Goal: Task Accomplishment & Management: Manage account settings

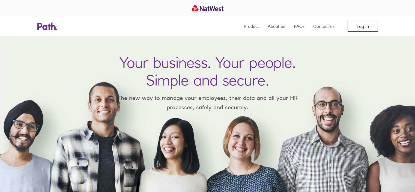
click at [362, 23] on link "Log in" at bounding box center [362, 26] width 30 height 11
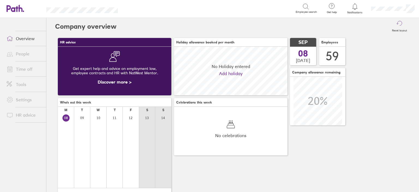
scroll to position [48, 113]
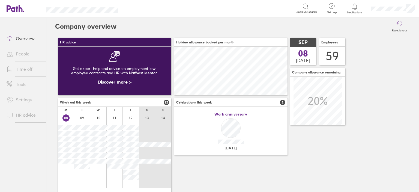
click at [21, 72] on link "Time off" at bounding box center [24, 69] width 44 height 11
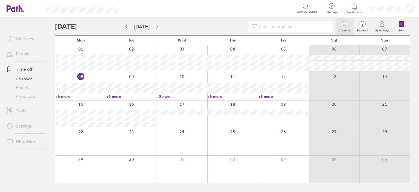
click at [66, 96] on link "+6 more" at bounding box center [81, 96] width 50 height 5
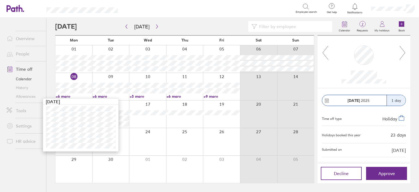
click at [279, 26] on input at bounding box center [293, 26] width 72 height 10
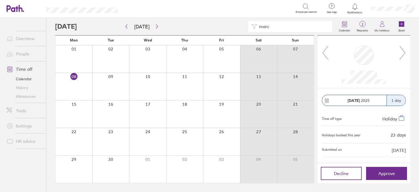
drag, startPoint x: 269, startPoint y: 25, endPoint x: 247, endPoint y: 27, distance: 22.8
click at [247, 27] on div "marc" at bounding box center [195, 26] width 280 height 11
type input "fr"
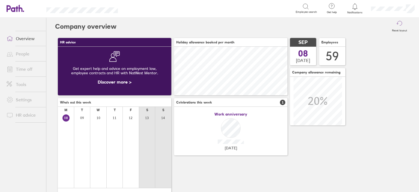
scroll to position [48, 113]
click at [36, 71] on link "Time off" at bounding box center [24, 69] width 44 height 11
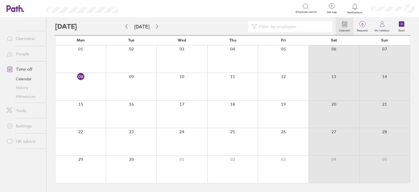
click at [277, 29] on input at bounding box center [293, 26] width 72 height 10
type input "s"
click at [29, 76] on link "Calendar" at bounding box center [24, 78] width 44 height 9
click at [26, 52] on link "People" at bounding box center [24, 53] width 44 height 11
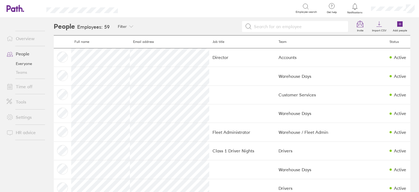
click at [262, 25] on input at bounding box center [298, 26] width 93 height 10
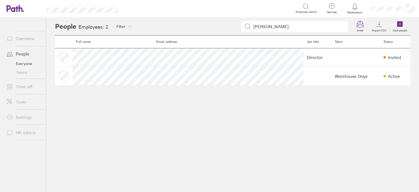
type input "james"
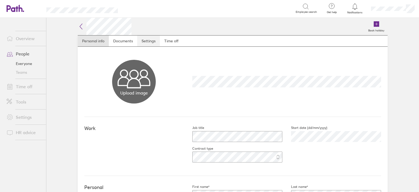
click at [151, 36] on link "Settings" at bounding box center [148, 40] width 23 height 11
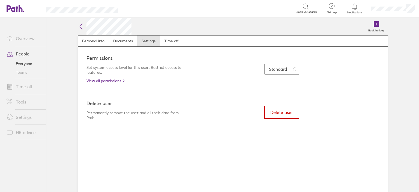
click at [274, 108] on button "Delete user" at bounding box center [281, 112] width 35 height 13
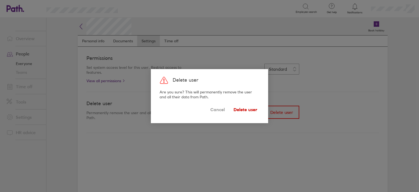
click at [250, 110] on span "Delete user" at bounding box center [245, 109] width 24 height 9
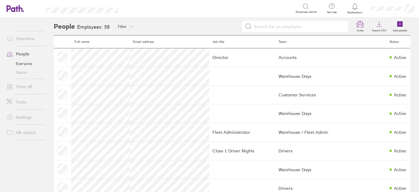
click at [30, 86] on link "Time off" at bounding box center [24, 86] width 44 height 11
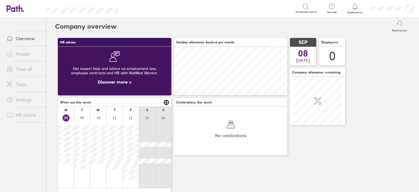
scroll to position [48, 113]
click at [76, 104] on span "Who's out this week" at bounding box center [75, 102] width 31 height 4
click at [166, 104] on span "12" at bounding box center [166, 102] width 5 height 5
click at [22, 72] on link "Time off" at bounding box center [24, 69] width 44 height 11
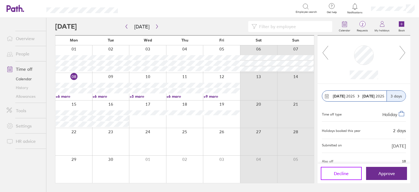
click at [336, 175] on span "Decline" at bounding box center [341, 173] width 15 height 5
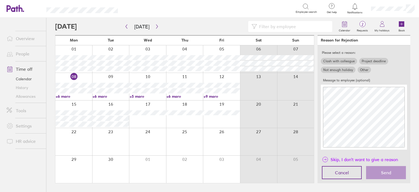
click at [355, 161] on span "Skip, I don't want to give a reason" at bounding box center [363, 159] width 67 height 9
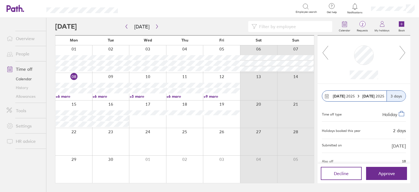
scroll to position [70, 0]
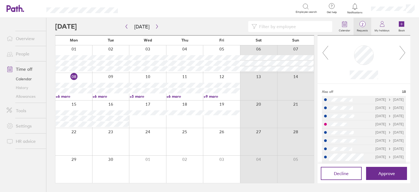
click at [362, 24] on span "2" at bounding box center [362, 24] width 18 height 4
click at [80, 49] on div at bounding box center [73, 58] width 37 height 27
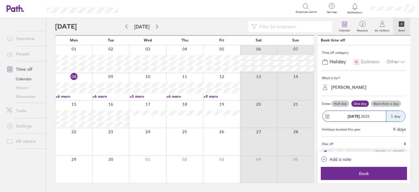
click at [228, 50] on div at bounding box center [221, 58] width 37 height 27
click at [219, 47] on div at bounding box center [221, 58] width 37 height 27
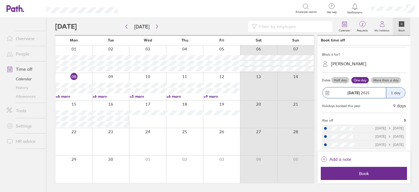
click at [226, 49] on div at bounding box center [221, 58] width 37 height 27
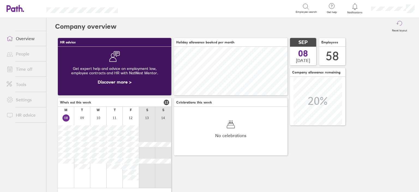
scroll to position [48, 48]
click at [29, 70] on link "Time off" at bounding box center [24, 69] width 44 height 11
